Goal: Use online tool/utility: Utilize a website feature to perform a specific function

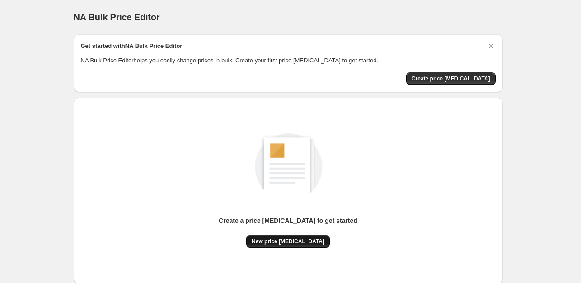
click at [274, 243] on span "New price change job" at bounding box center [288, 241] width 73 height 7
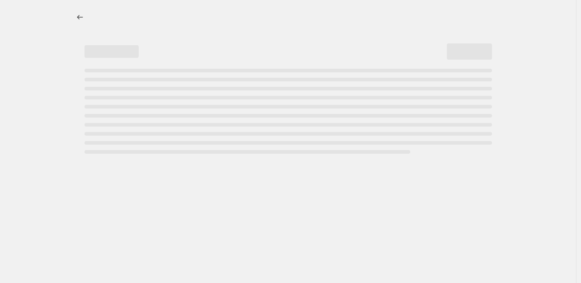
select select "percentage"
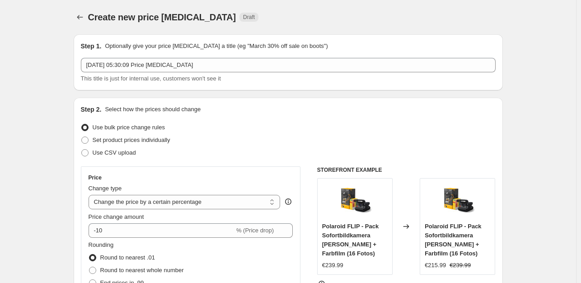
scroll to position [90, 0]
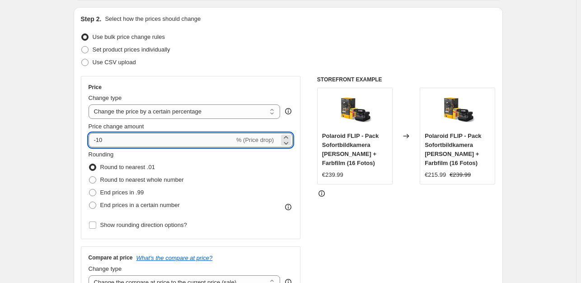
click at [125, 141] on input "-10" at bounding box center [162, 140] width 146 height 14
type input "-1"
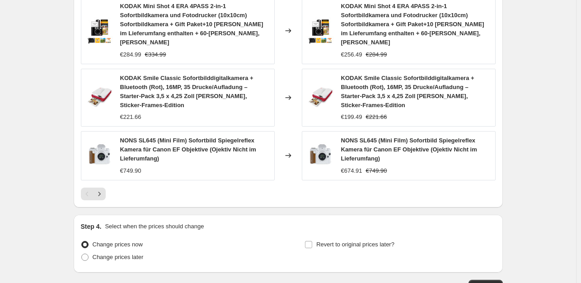
scroll to position [677, 0]
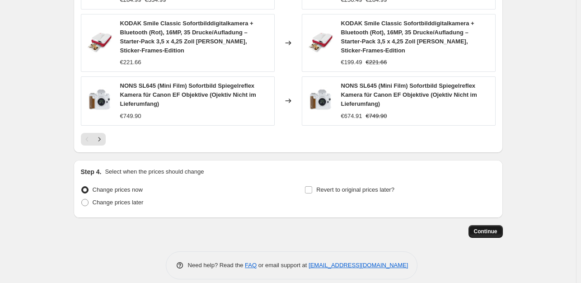
type input "-35"
click at [492, 228] on span "Continue" at bounding box center [486, 231] width 24 height 7
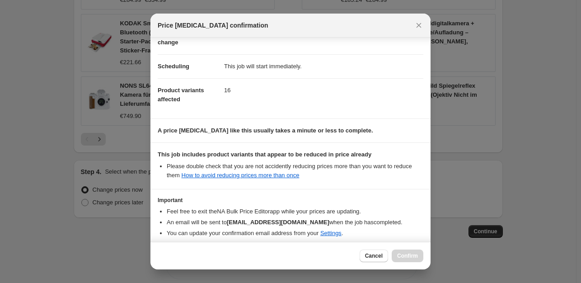
scroll to position [97, 0]
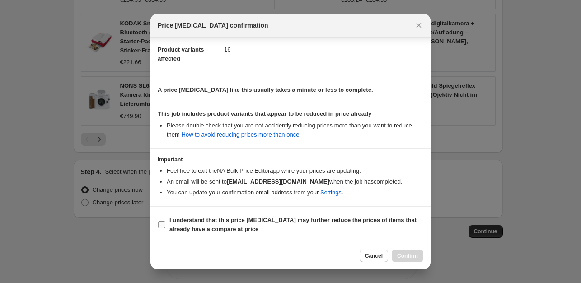
click at [163, 223] on input "I understand that this price change job may further reduce the prices of items …" at bounding box center [161, 224] width 7 height 7
checkbox input "true"
click at [405, 257] on span "Confirm" at bounding box center [407, 255] width 21 height 7
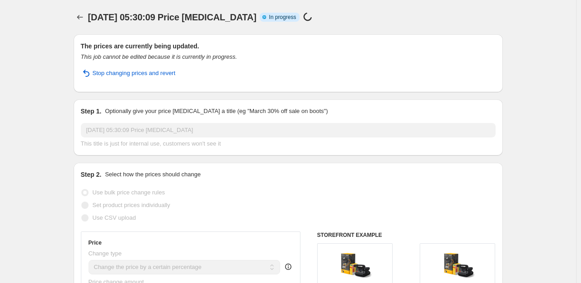
select select "percentage"
